Goal: Task Accomplishment & Management: Complete application form

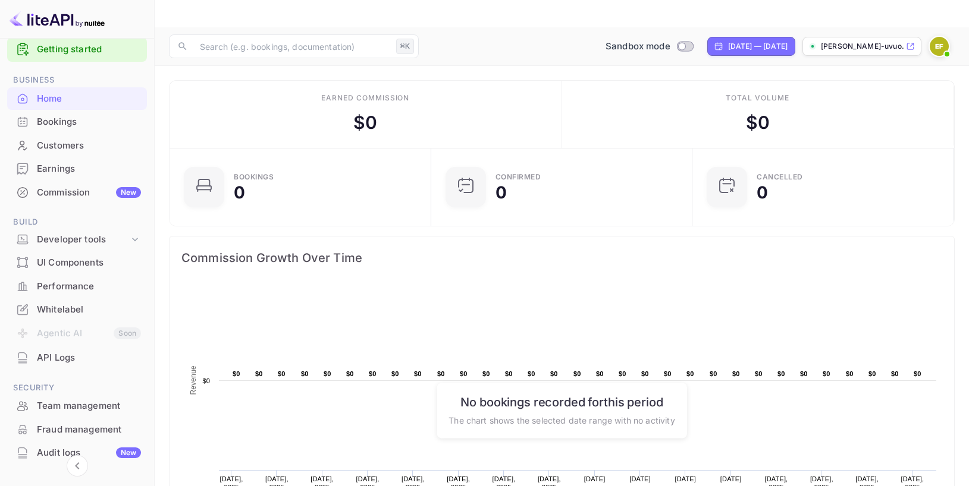
scroll to position [18, 0]
click at [936, 37] on img at bounding box center [938, 46] width 19 height 19
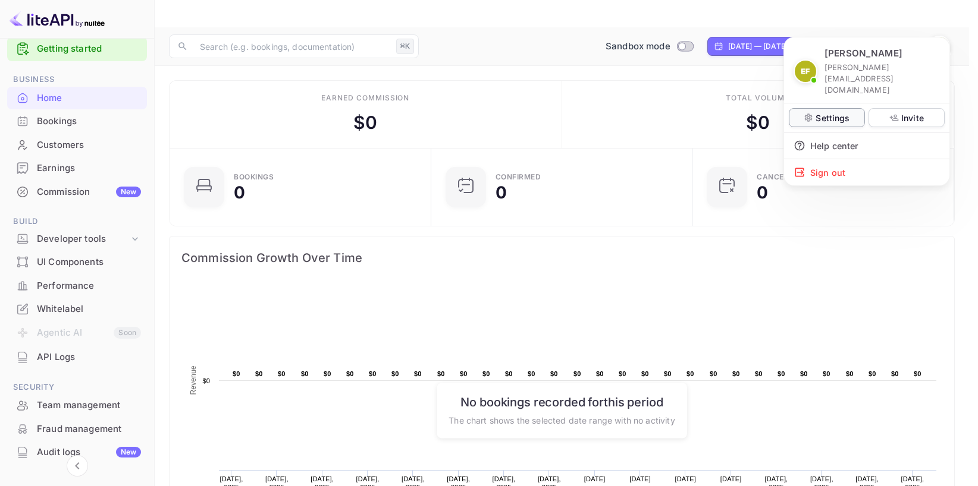
click at [832, 112] on p "Settings" at bounding box center [832, 118] width 34 height 12
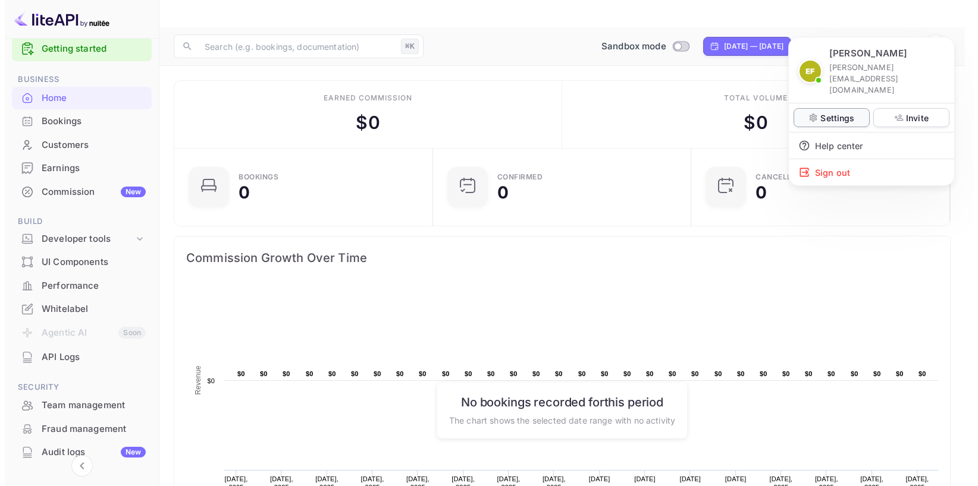
scroll to position [10, 10]
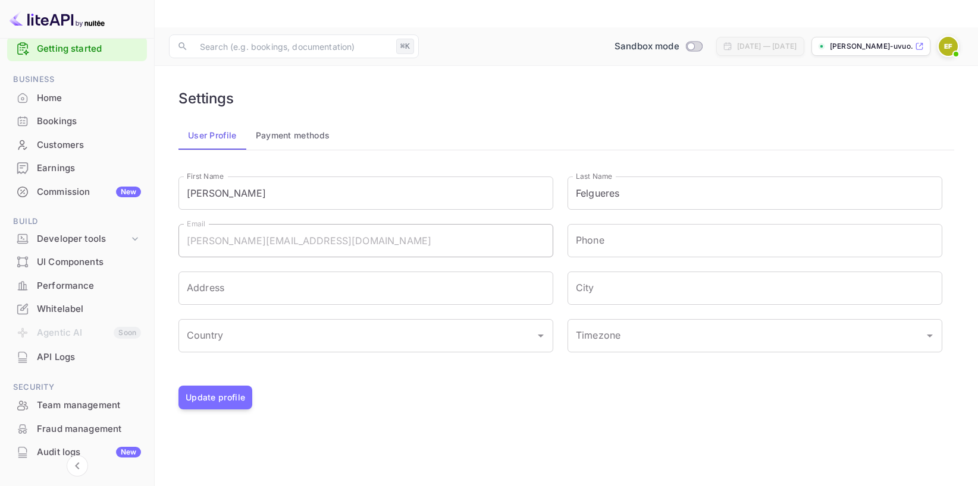
click at [846, 41] on p "[PERSON_NAME]-uvuo..." at bounding box center [871, 46] width 83 height 11
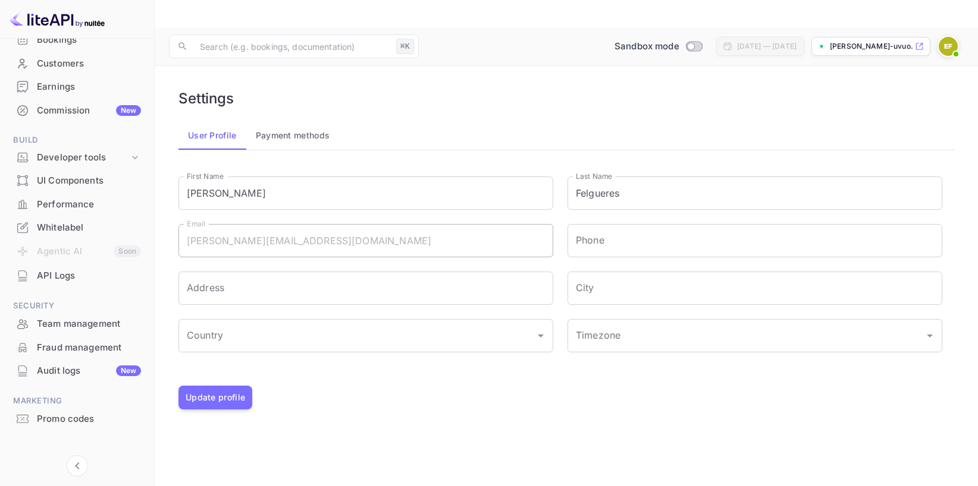
scroll to position [110, 0]
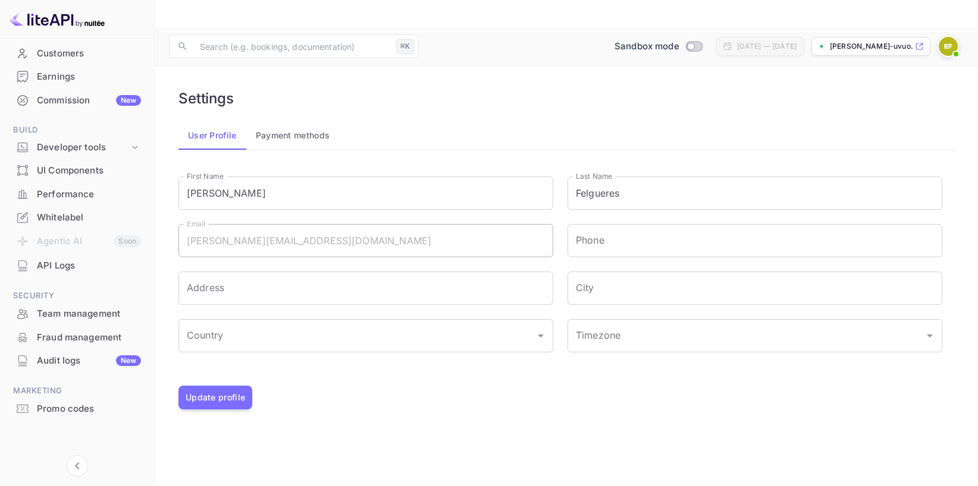
click at [99, 158] on li "Developer tools" at bounding box center [77, 148] width 140 height 23
click at [95, 147] on div "Developer tools" at bounding box center [83, 148] width 92 height 14
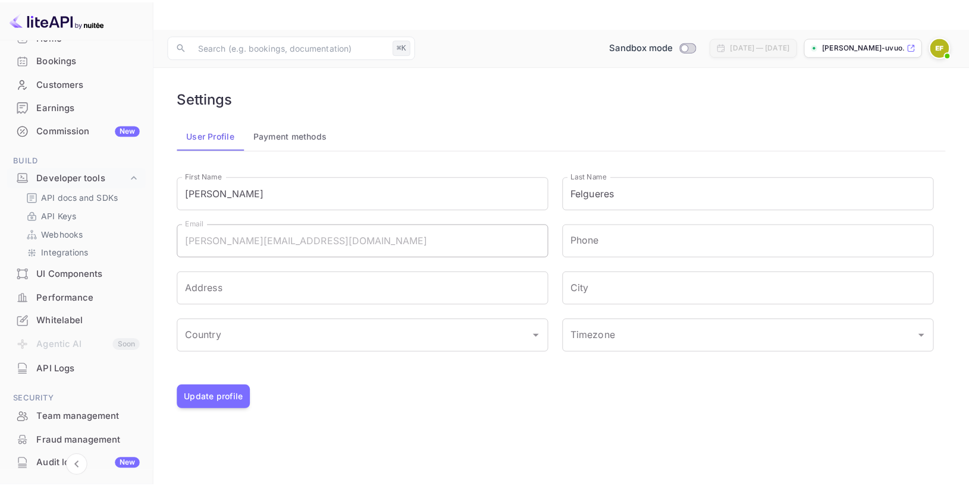
scroll to position [184, 0]
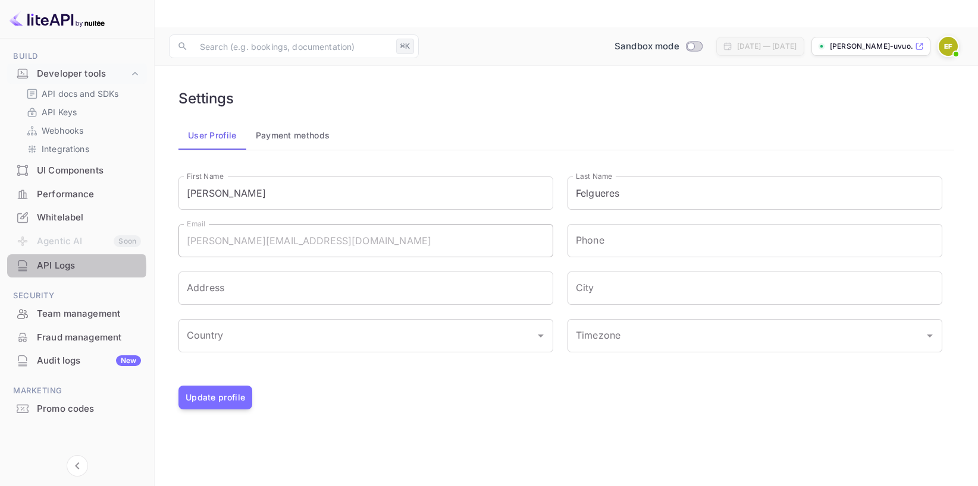
click at [75, 267] on div "API Logs" at bounding box center [89, 266] width 104 height 14
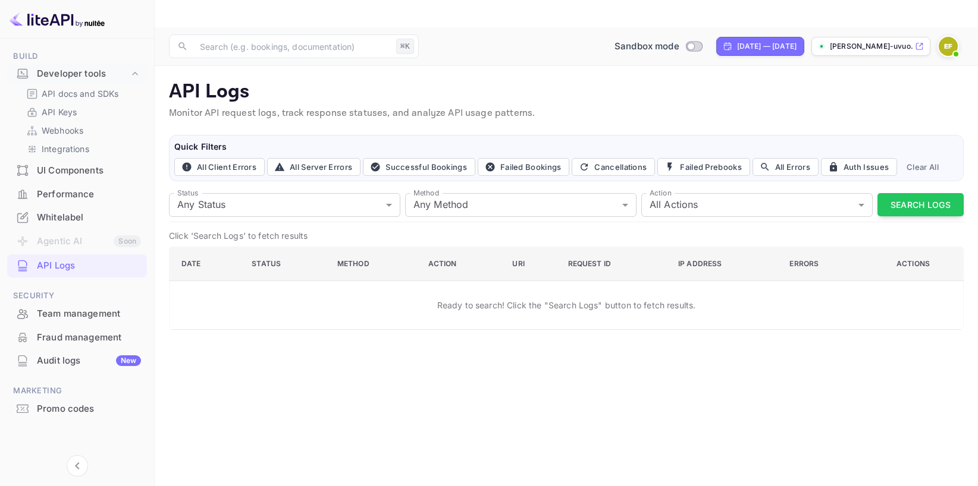
click at [74, 218] on div "Whitelabel" at bounding box center [89, 218] width 104 height 14
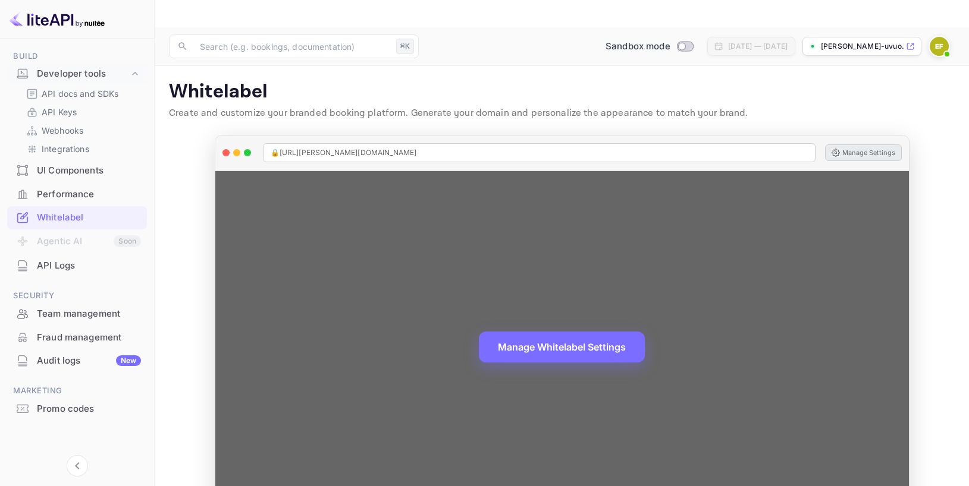
click at [848, 144] on button "Manage Settings" at bounding box center [863, 152] width 77 height 17
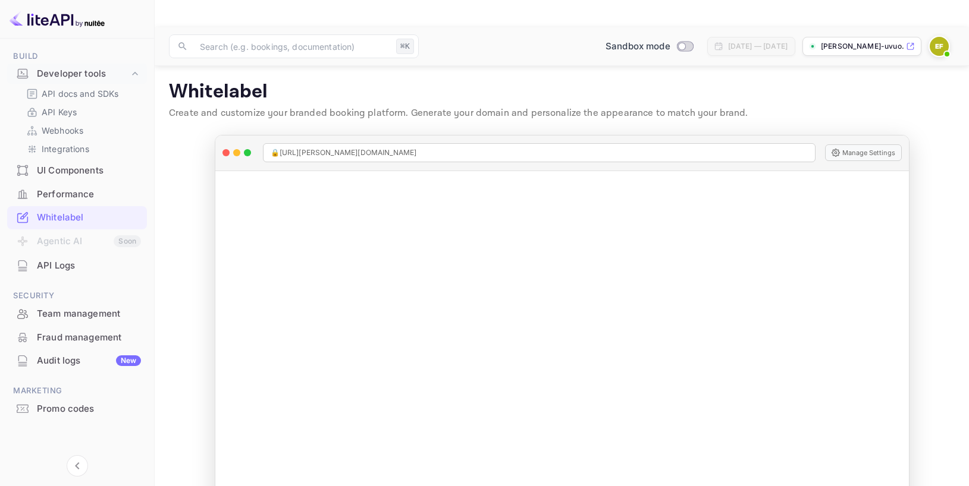
scroll to position [24, 0]
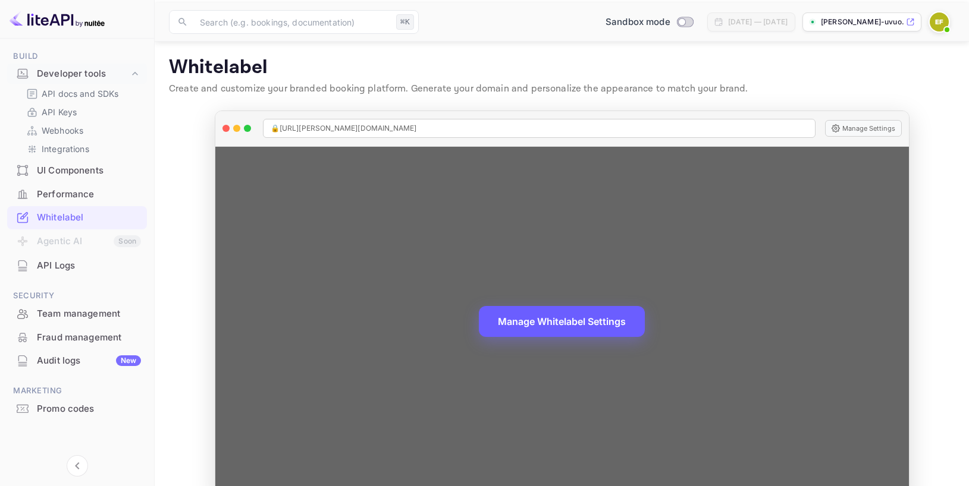
click at [571, 306] on button "Manage Whitelabel Settings" at bounding box center [562, 321] width 166 height 31
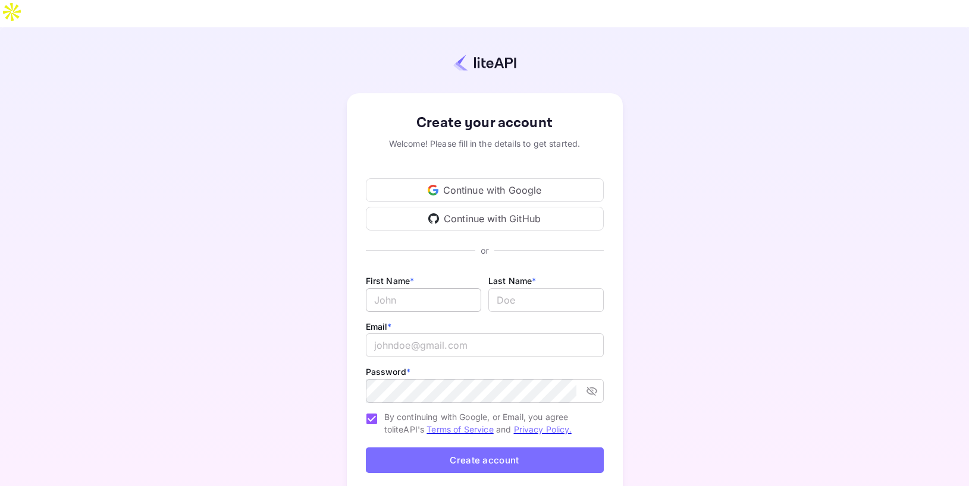
click at [439, 288] on input "Email *" at bounding box center [423, 300] width 115 height 24
type input "[PERSON_NAME]"
type input "Felgueres"
type input "E"
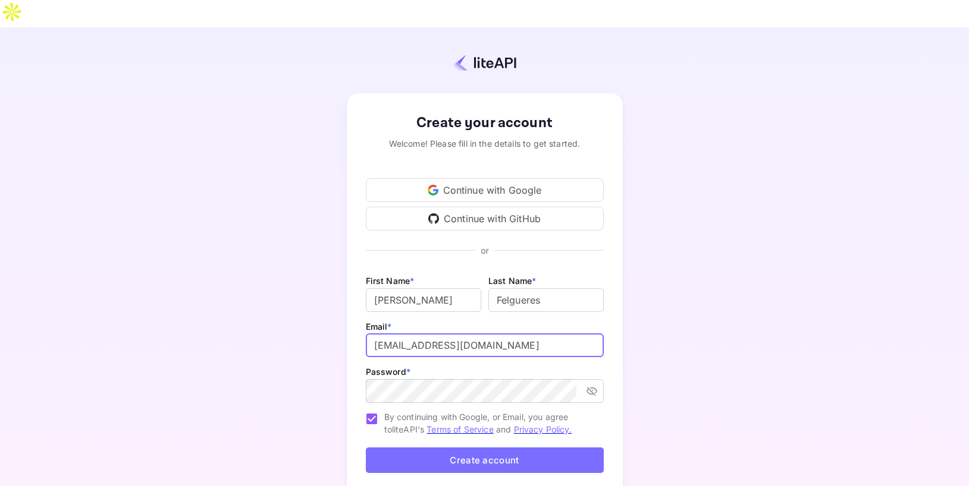
type input "efelgueres@felgueres.com"
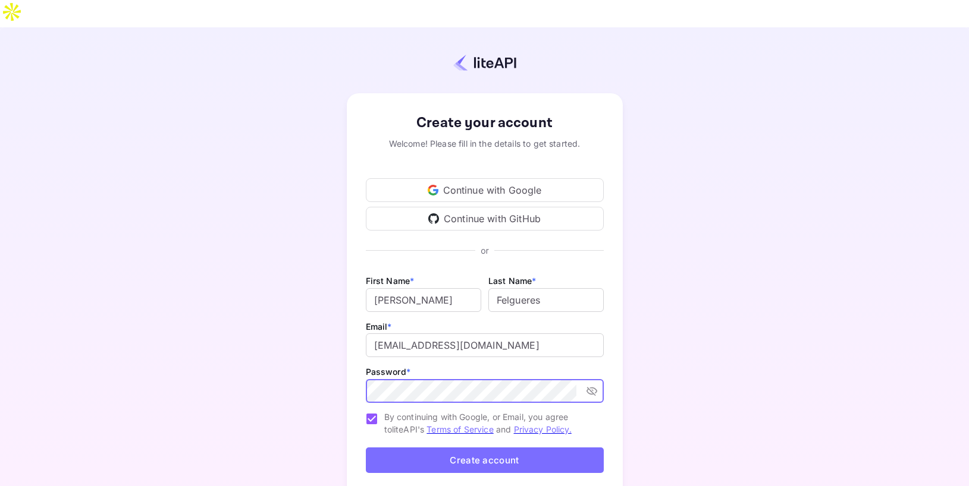
click at [593, 385] on icon "toggle password visibility" at bounding box center [592, 391] width 12 height 12
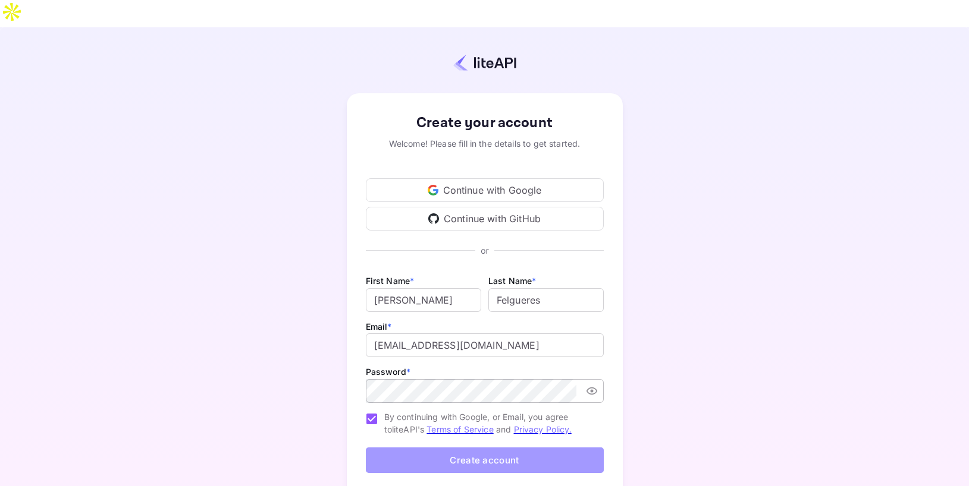
click at [383, 448] on button "Create account" at bounding box center [485, 461] width 238 height 26
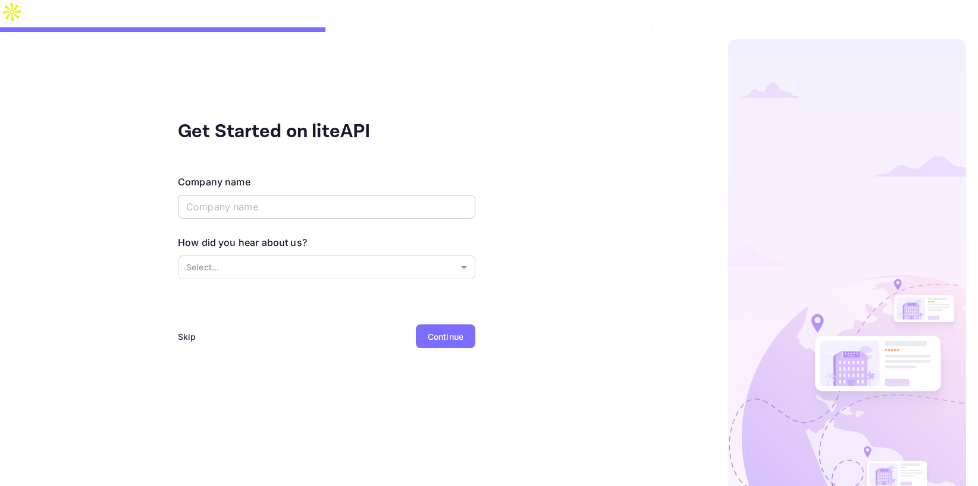
click at [316, 195] on input "text" at bounding box center [326, 207] width 297 height 24
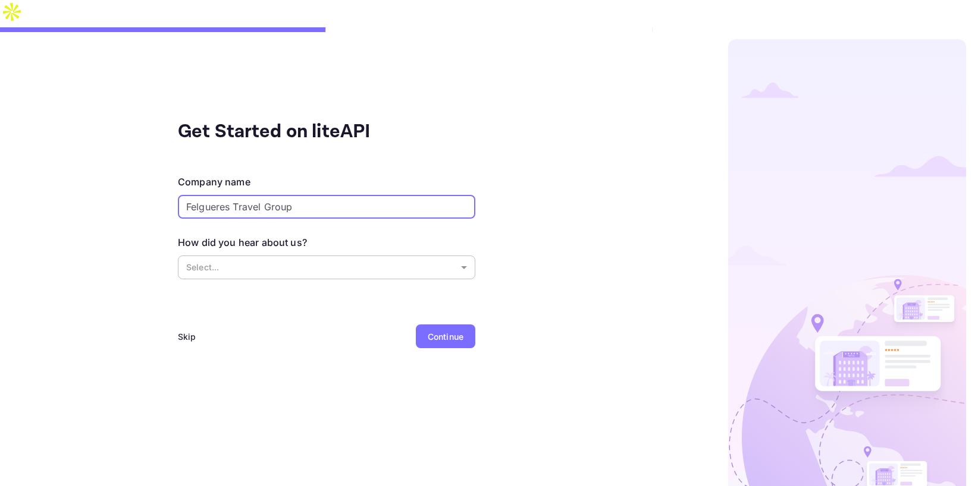
type input "Felgueres Travel Group"
click at [308, 241] on body "Get Started on liteAPI Company name Felgueres Travel Group ​ How did you hear a…" at bounding box center [489, 257] width 978 height 514
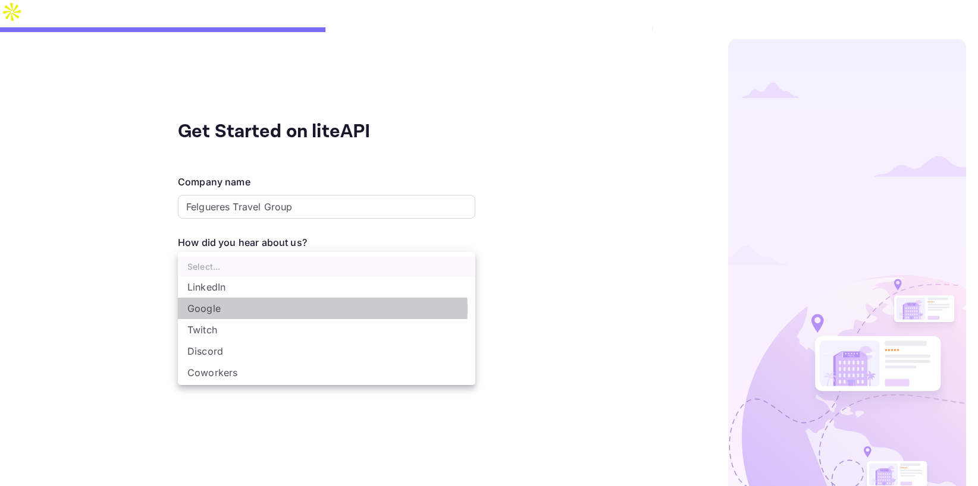
click at [277, 309] on li "Google" at bounding box center [326, 308] width 297 height 21
type input "Google"
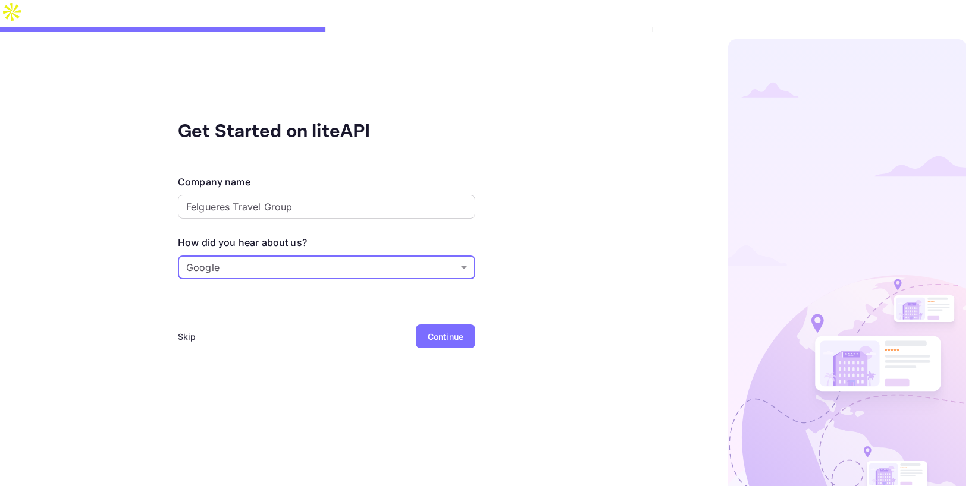
click at [438, 331] on div "Continue" at bounding box center [446, 337] width 36 height 12
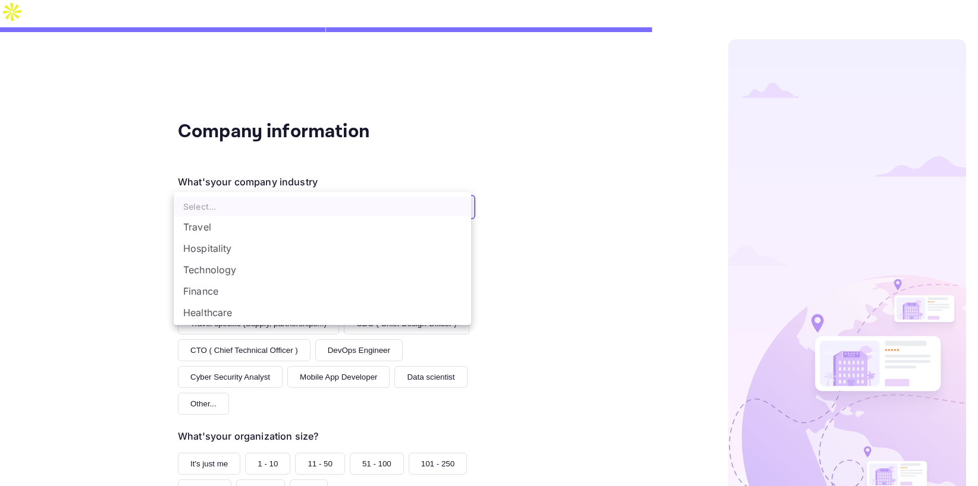
click at [352, 183] on body "Company information What's your company industry Select... ​ What best describe…" at bounding box center [489, 257] width 978 height 514
click at [335, 222] on li "Travel" at bounding box center [322, 226] width 297 height 21
type input "Travel"
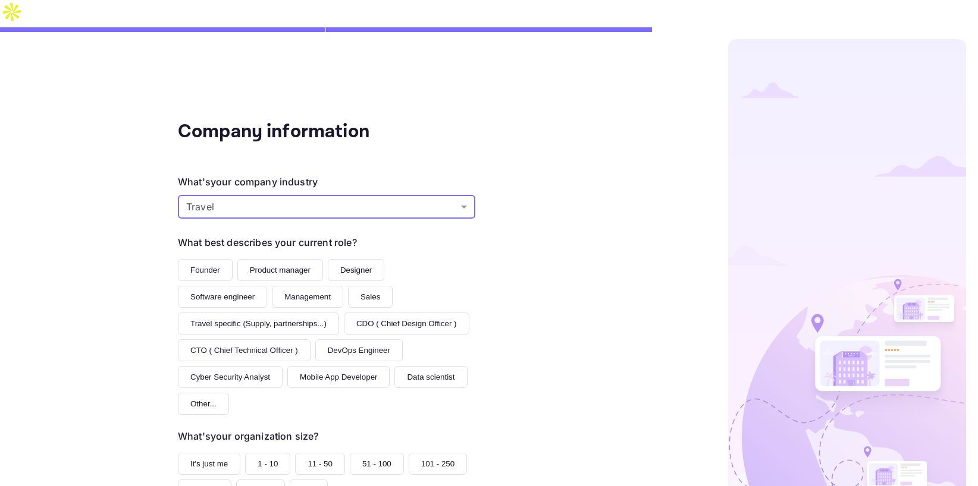
scroll to position [44, 0]
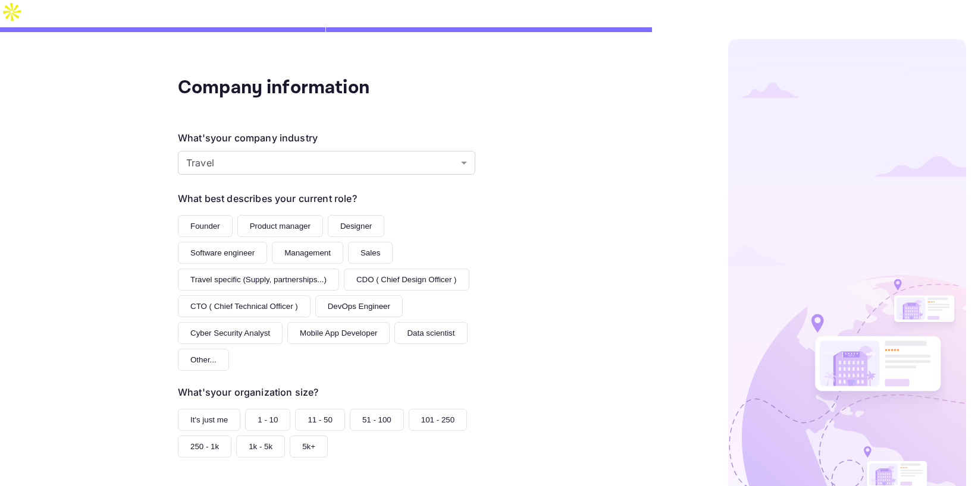
click at [212, 215] on button "Founder" at bounding box center [205, 226] width 55 height 22
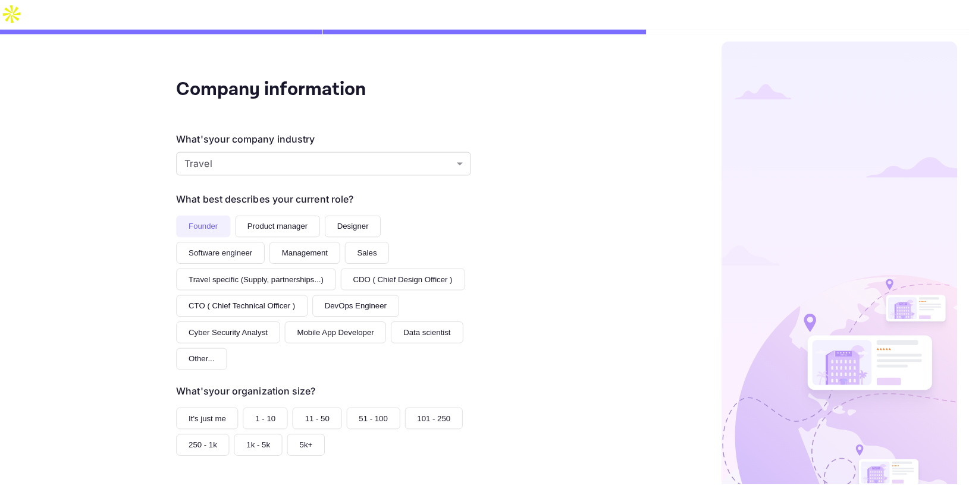
scroll to position [90, 0]
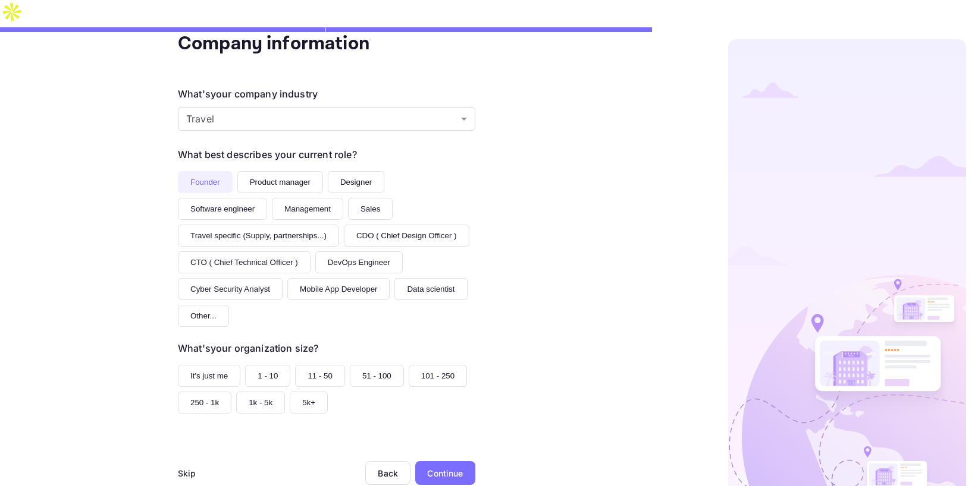
click at [271, 365] on button "1 - 10" at bounding box center [267, 376] width 45 height 22
click at [434, 467] on div "Continue" at bounding box center [445, 473] width 36 height 12
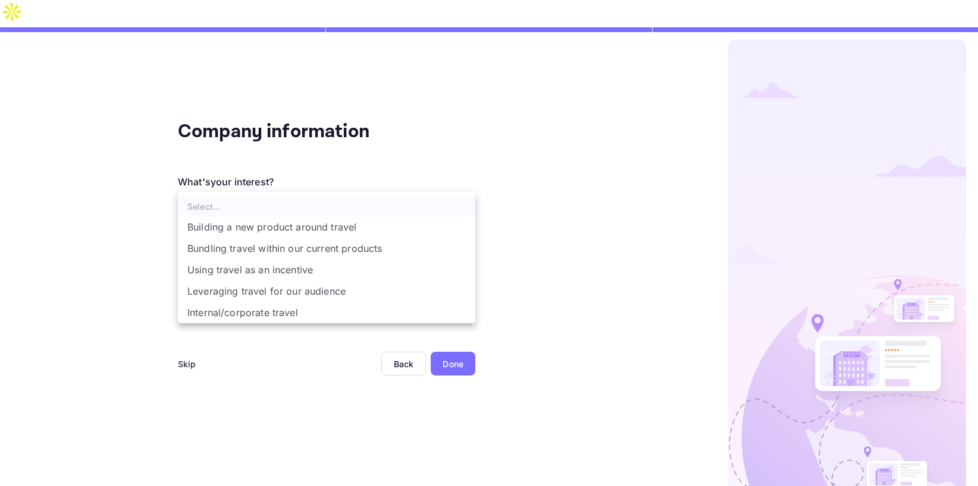
click at [306, 185] on body "Company information What's your interest? Select... ​ Do you have any previous …" at bounding box center [489, 257] width 978 height 514
click at [303, 226] on li "Building a new product around travel" at bounding box center [326, 226] width 297 height 21
type input "Building a new product around travel"
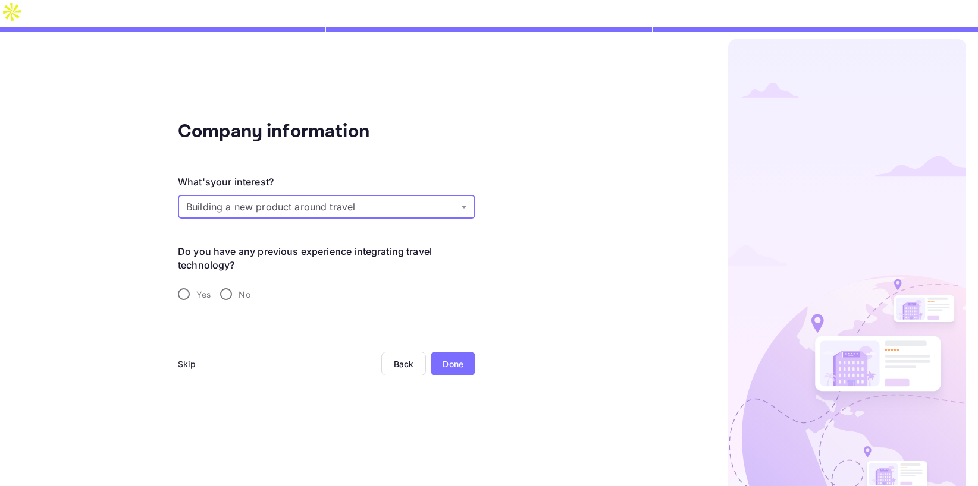
click at [190, 282] on input "Yes" at bounding box center [183, 294] width 25 height 25
radio input "true"
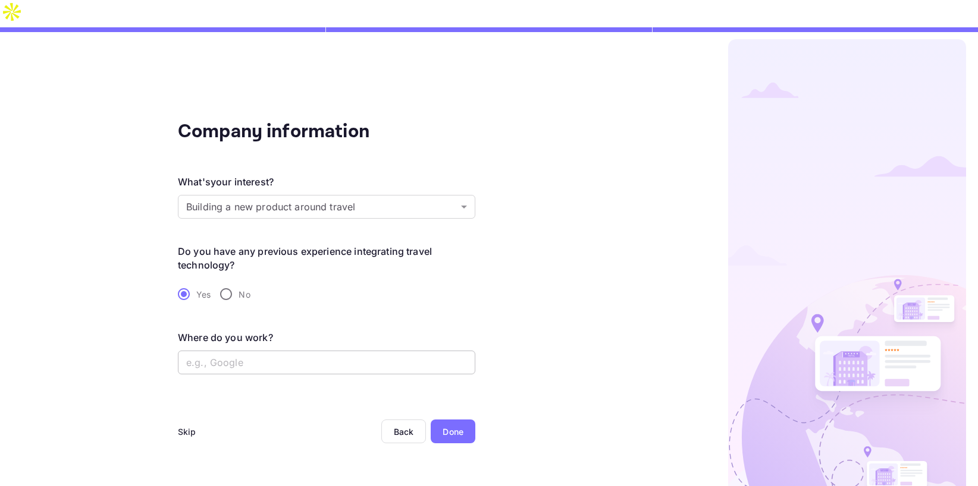
click at [313, 351] on input "text" at bounding box center [326, 363] width 297 height 24
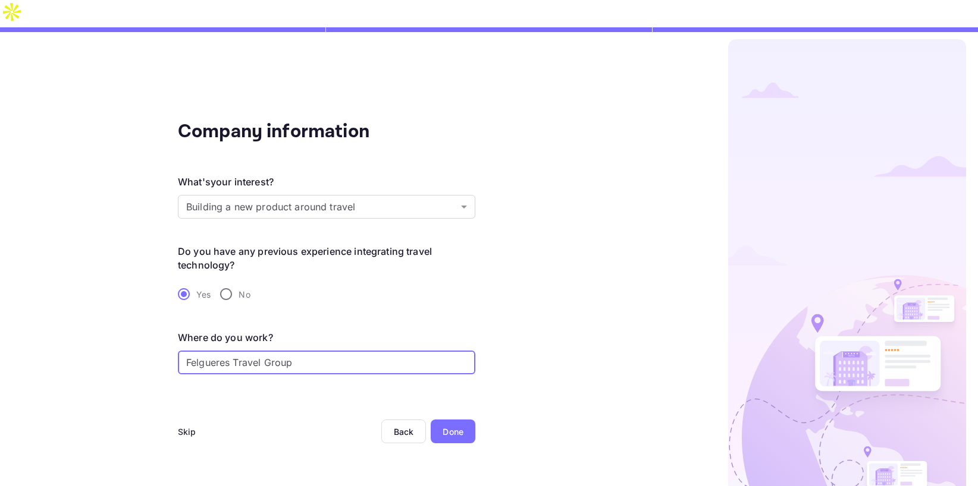
type input "Felgueres Travel Group"
click at [458, 426] on div "Done" at bounding box center [452, 432] width 21 height 12
